Goal: Information Seeking & Learning: Learn about a topic

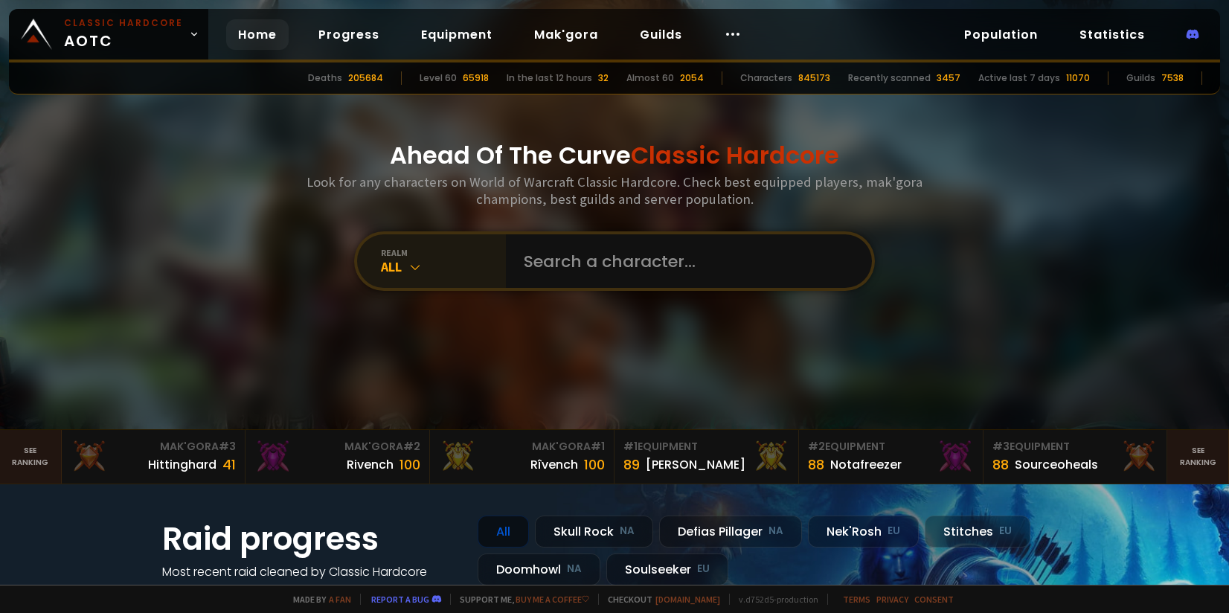
click at [408, 266] on icon at bounding box center [415, 267] width 15 height 15
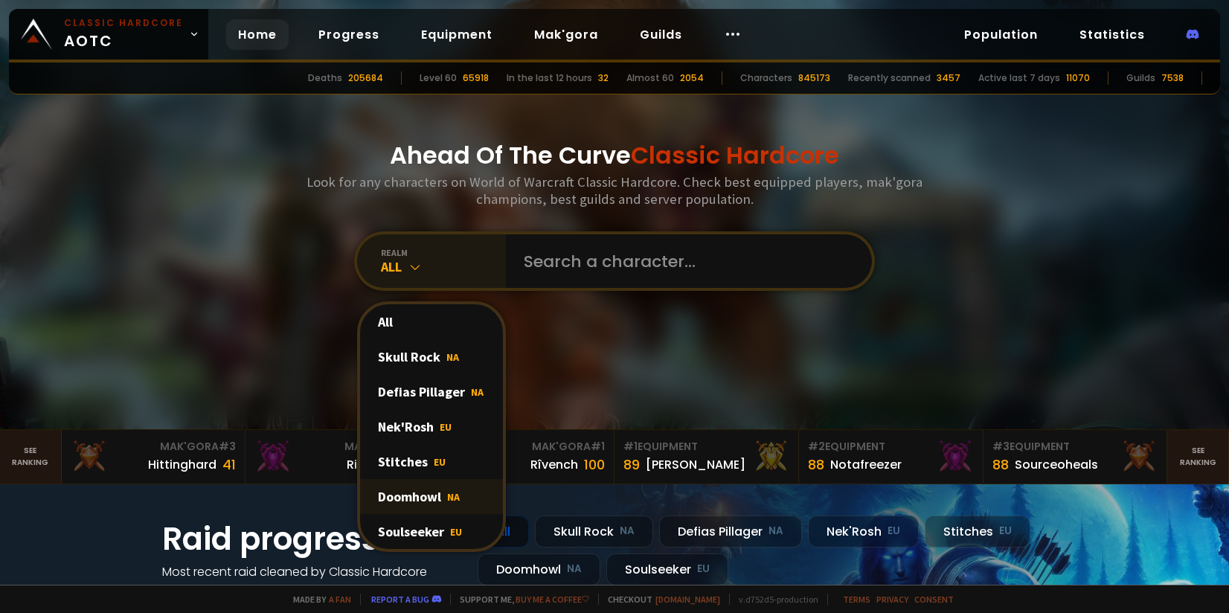
click at [403, 496] on div "Doomhowl NA" at bounding box center [431, 496] width 143 height 35
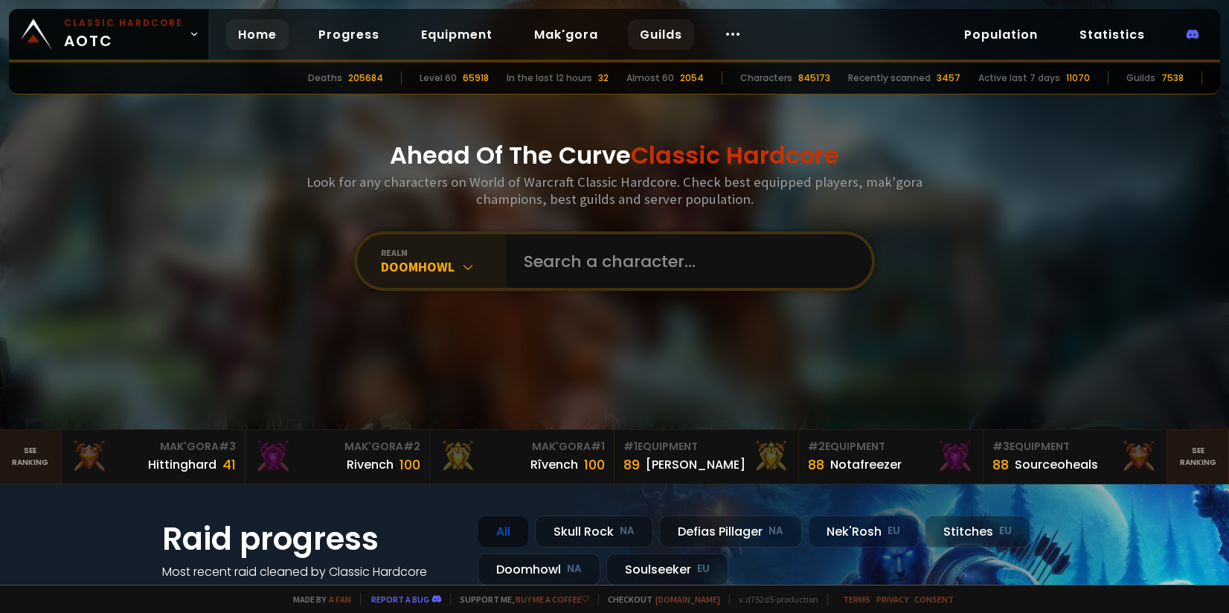
click at [650, 36] on link "Guilds" at bounding box center [661, 34] width 66 height 31
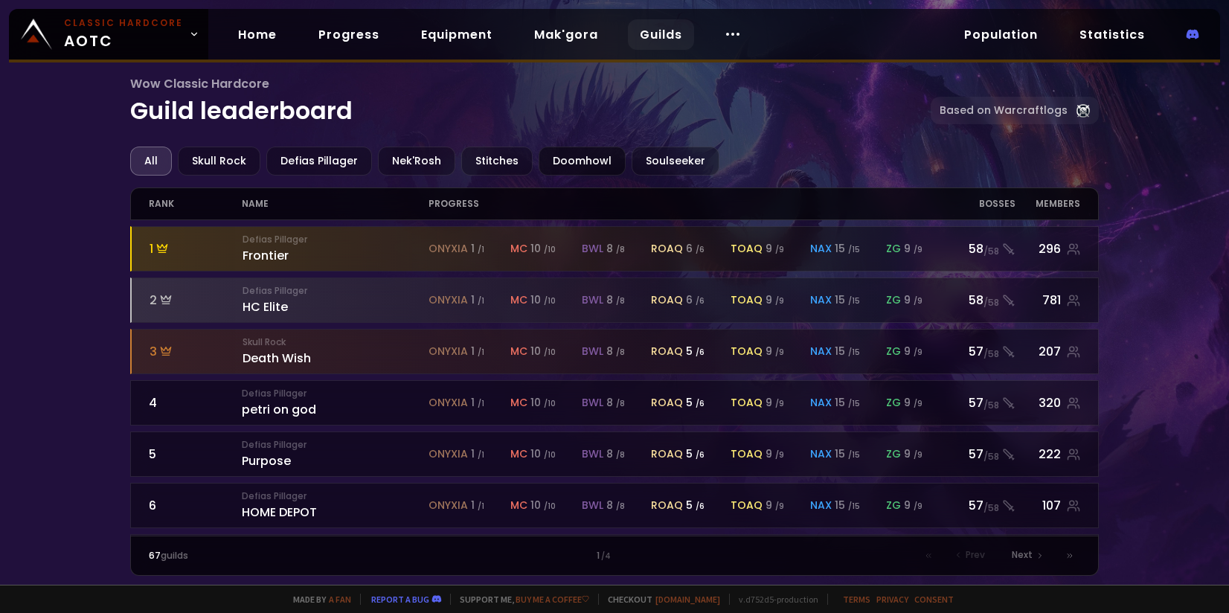
click at [597, 167] on div "Doomhowl" at bounding box center [582, 161] width 87 height 29
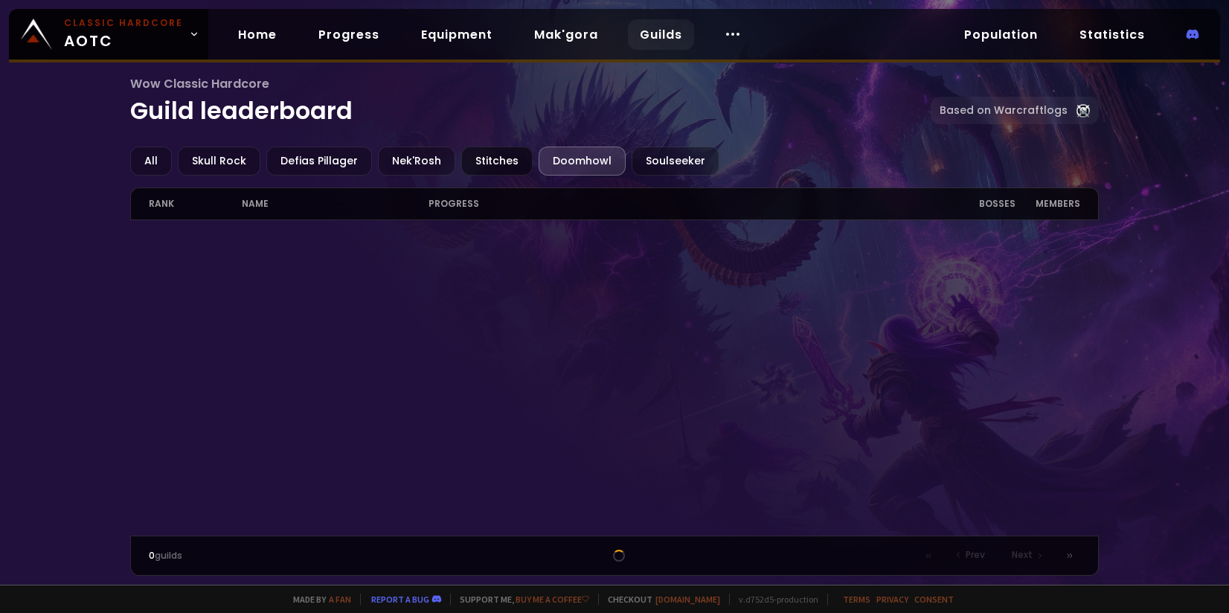
click at [481, 157] on div "Stitches" at bounding box center [496, 161] width 71 height 29
click at [423, 157] on div "Nek'Rosh" at bounding box center [416, 161] width 77 height 29
click at [338, 166] on div "Defias Pillager" at bounding box center [319, 161] width 106 height 29
click at [243, 163] on div "Skull Rock" at bounding box center [219, 161] width 83 height 29
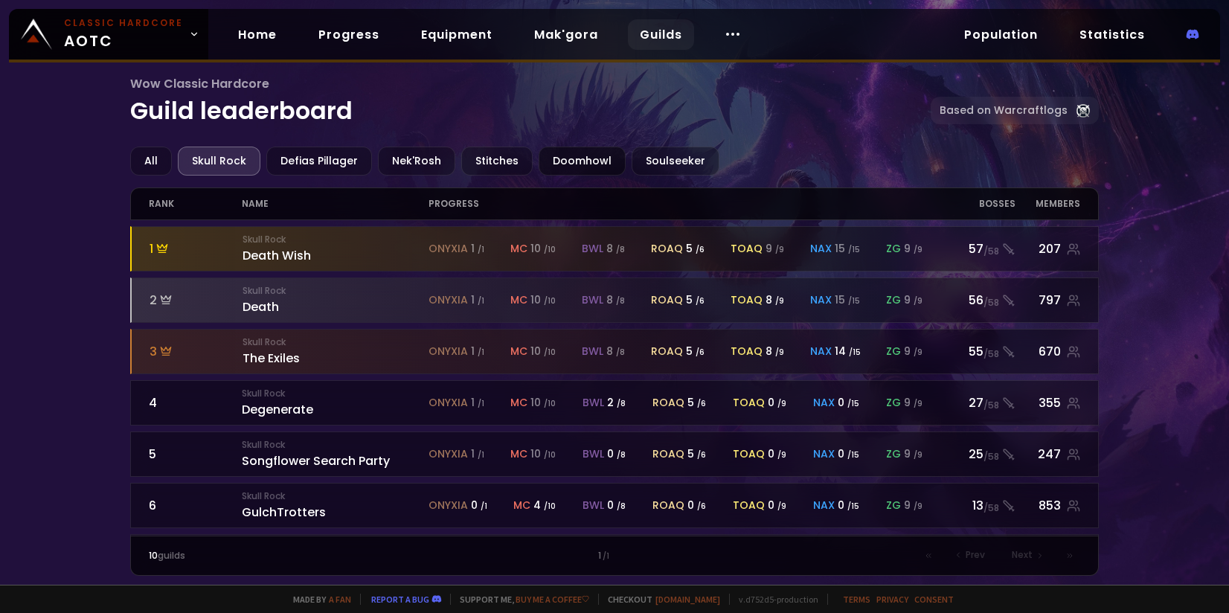
click at [557, 166] on div "Doomhowl" at bounding box center [582, 161] width 87 height 29
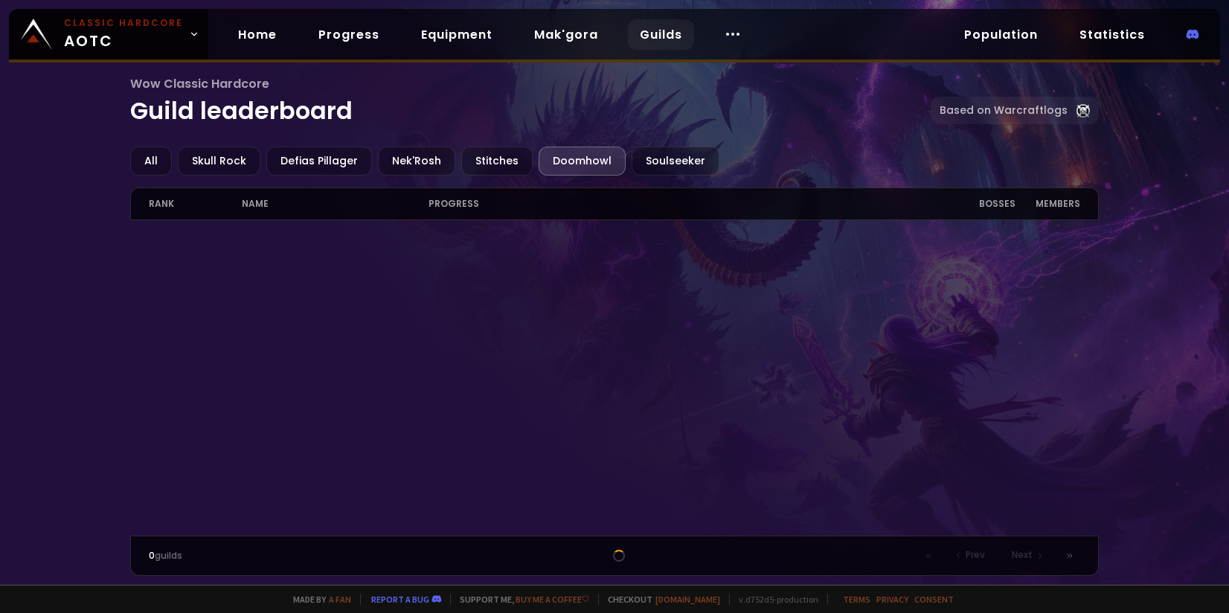
click at [181, 555] on div "0 guilds" at bounding box center [265, 555] width 233 height 13
click at [268, 37] on link "Home" at bounding box center [257, 34] width 62 height 31
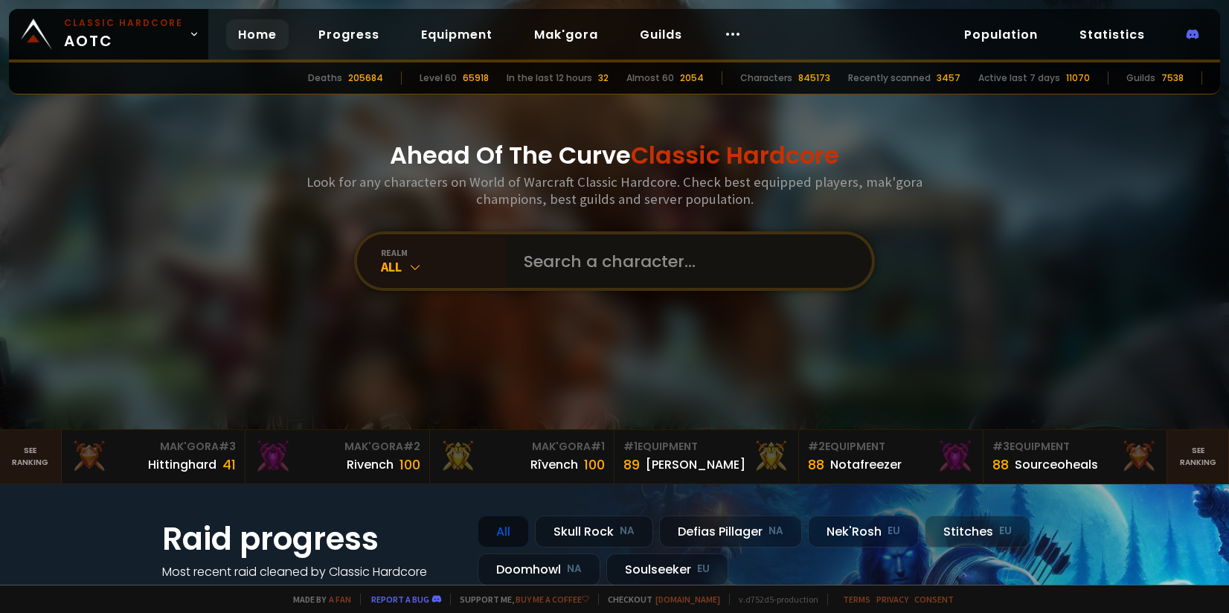
click at [581, 257] on input "text" at bounding box center [684, 261] width 339 height 54
type input "mugboy"
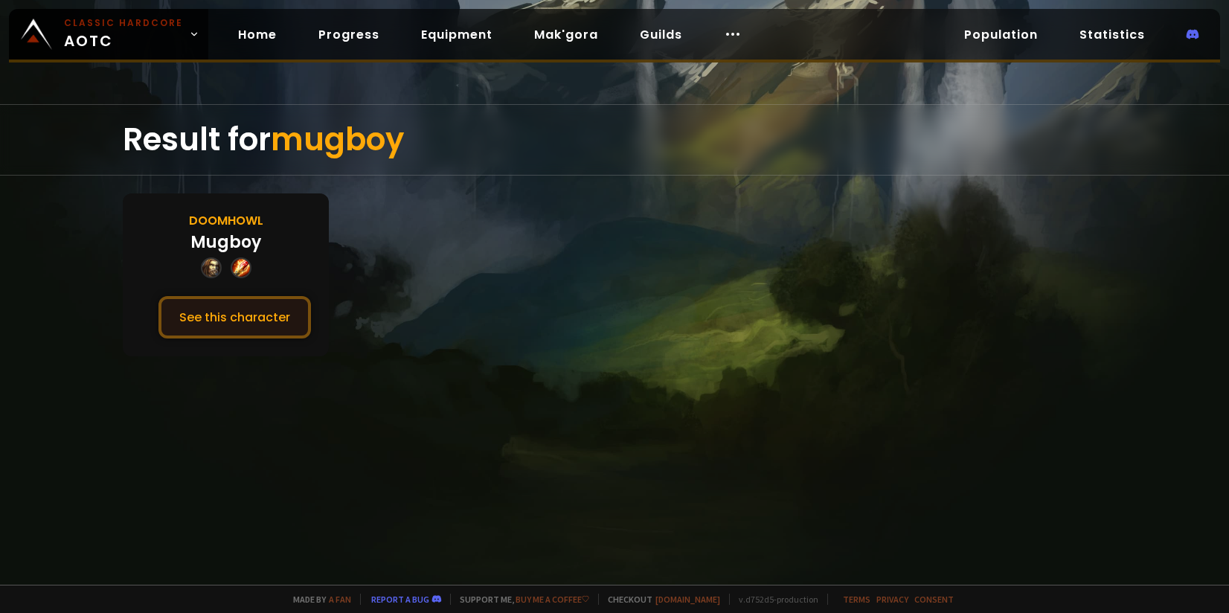
click at [234, 327] on button "See this character" at bounding box center [234, 317] width 153 height 42
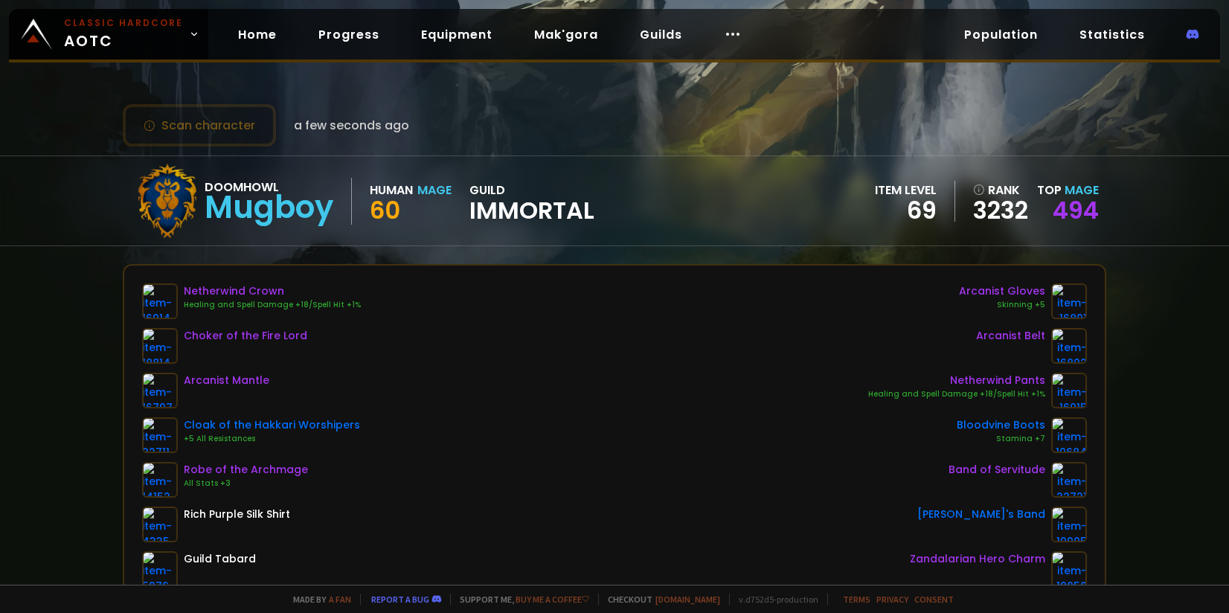
click at [497, 207] on span "Immortal" at bounding box center [531, 210] width 125 height 22
click at [660, 25] on link "Guilds" at bounding box center [661, 34] width 66 height 31
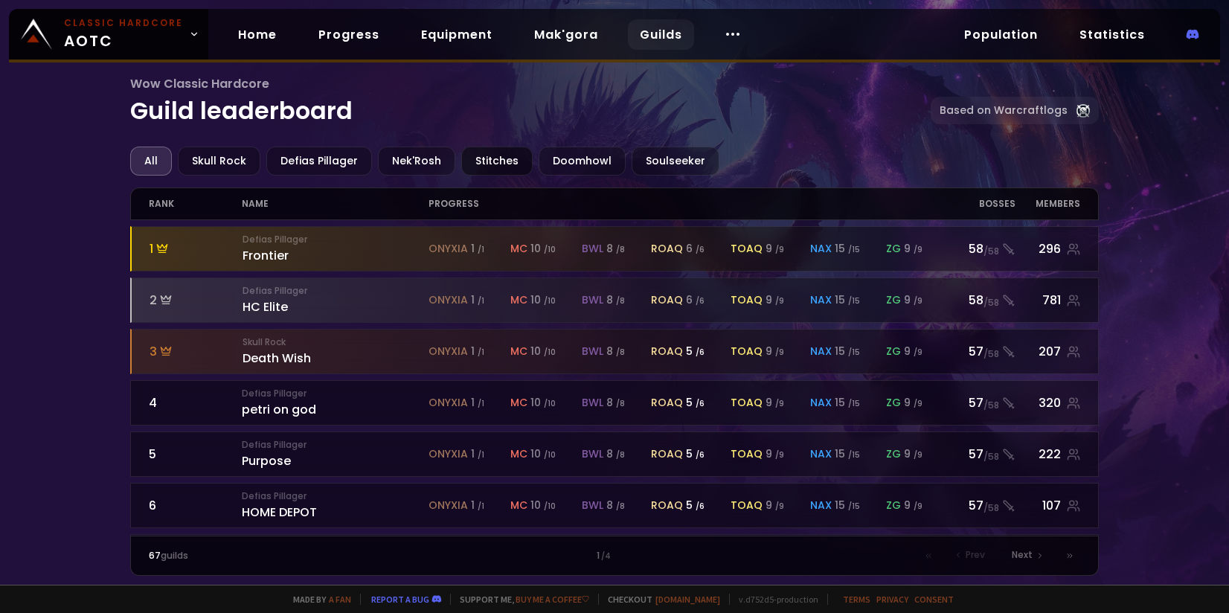
click at [501, 161] on div "Stitches" at bounding box center [496, 161] width 71 height 29
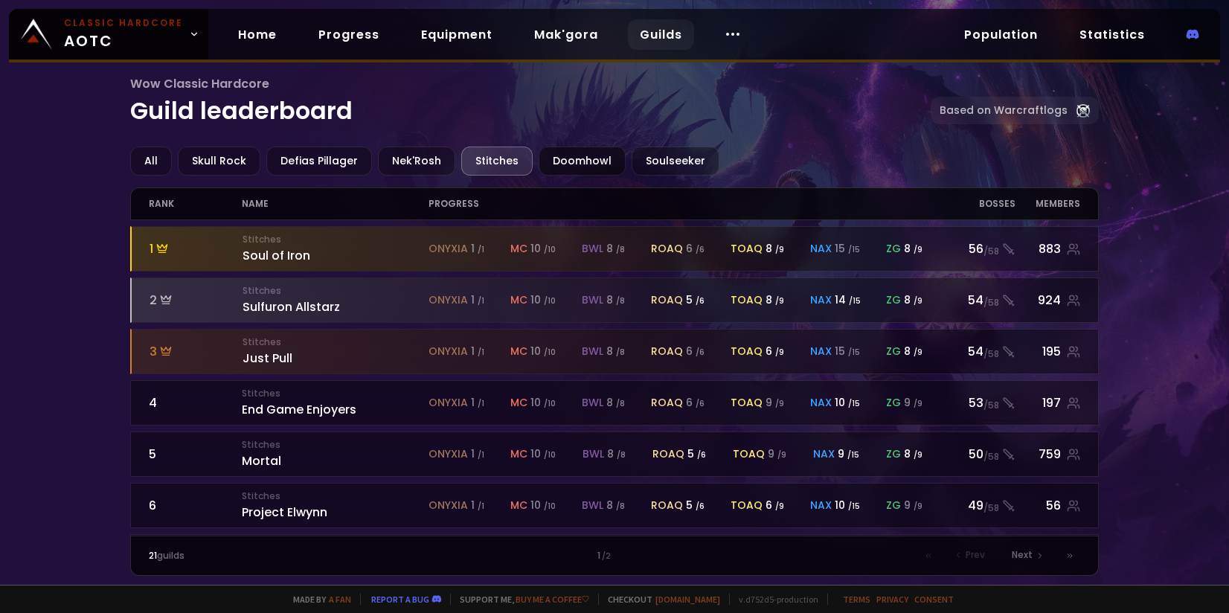
click at [573, 155] on div "Doomhowl" at bounding box center [582, 161] width 87 height 29
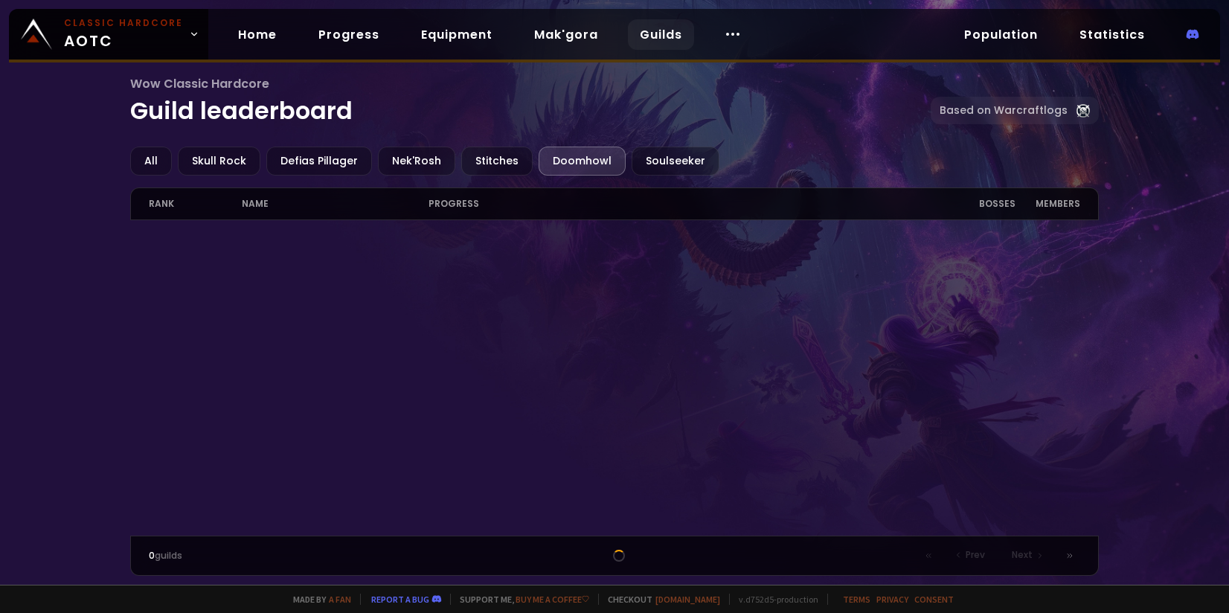
click at [480, 182] on div "All Skull Rock Defias Pillager Nek'Rosh Stitches Doomhowl Soulseeker rank name …" at bounding box center [614, 361] width 969 height 429
click at [475, 158] on div "Stitches" at bounding box center [496, 161] width 71 height 29
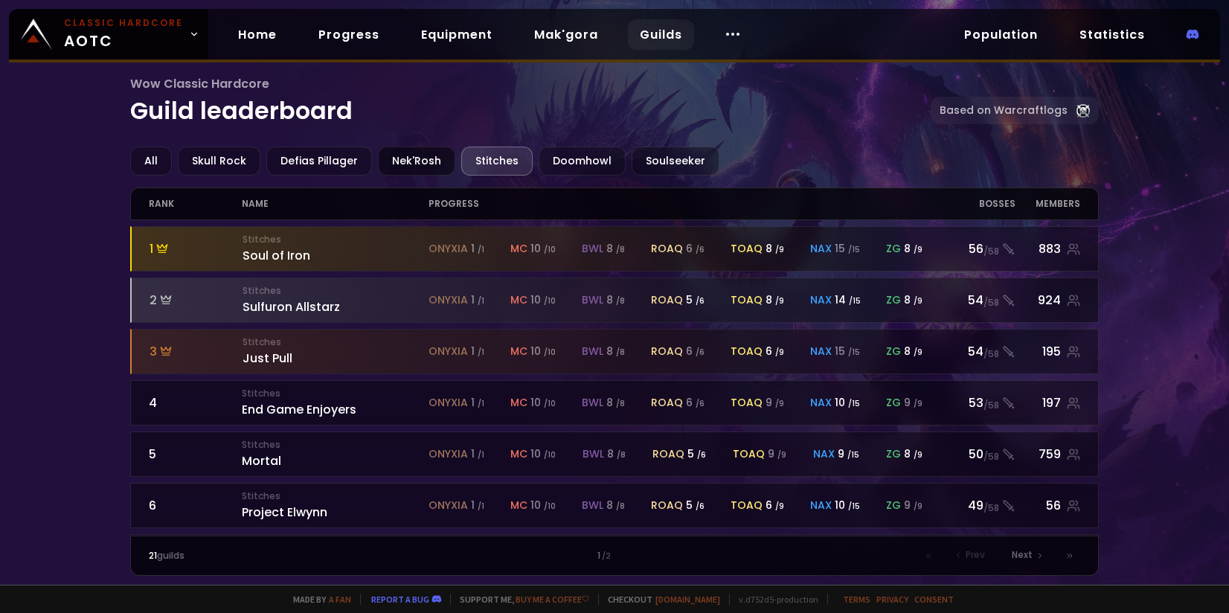
click at [423, 160] on div "Nek'Rosh" at bounding box center [416, 161] width 77 height 29
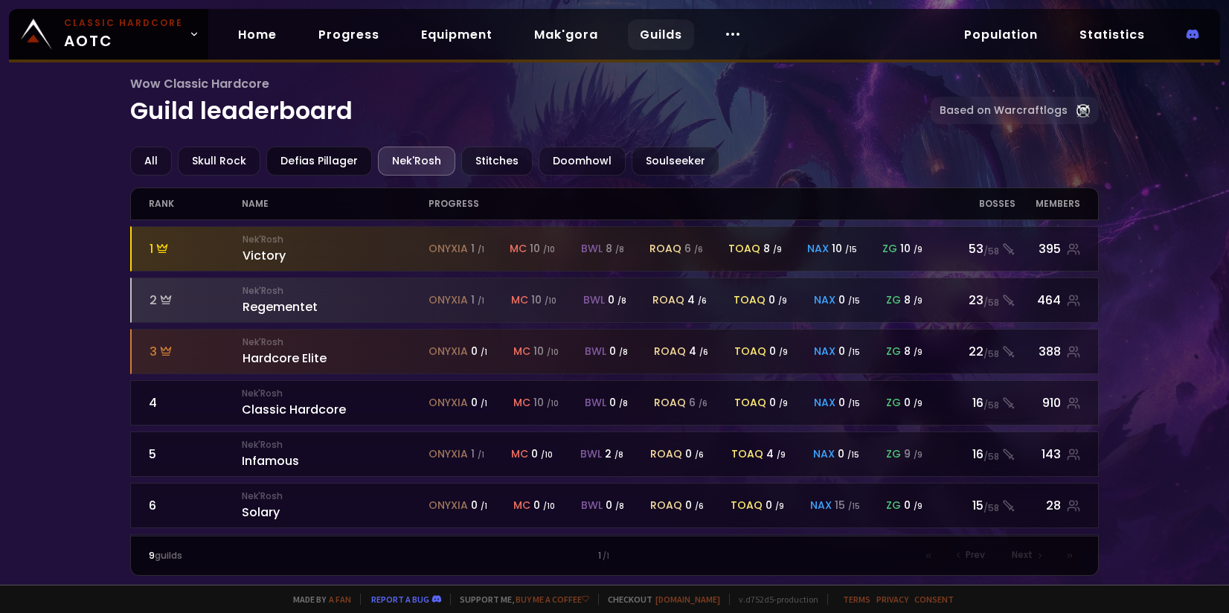
click at [321, 157] on div "Defias Pillager" at bounding box center [319, 161] width 106 height 29
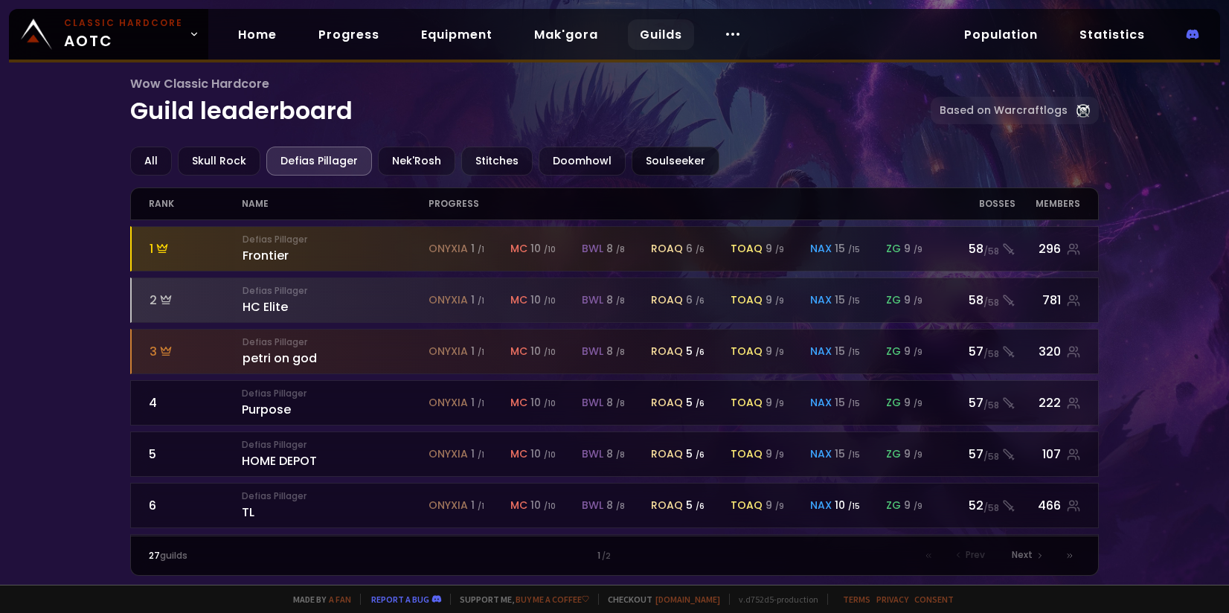
click at [637, 157] on div "Soulseeker" at bounding box center [676, 161] width 88 height 29
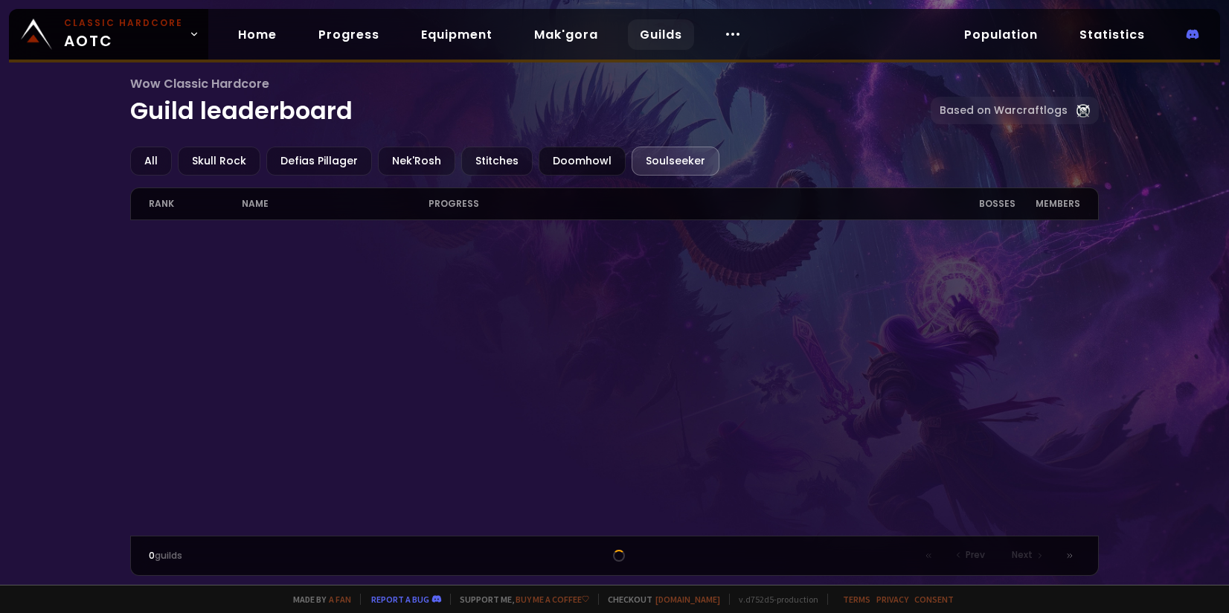
click at [565, 159] on div "Doomhowl" at bounding box center [582, 161] width 87 height 29
click at [998, 113] on link "Based on Warcraftlogs" at bounding box center [1015, 111] width 168 height 28
